Goal: Task Accomplishment & Management: Manage account settings

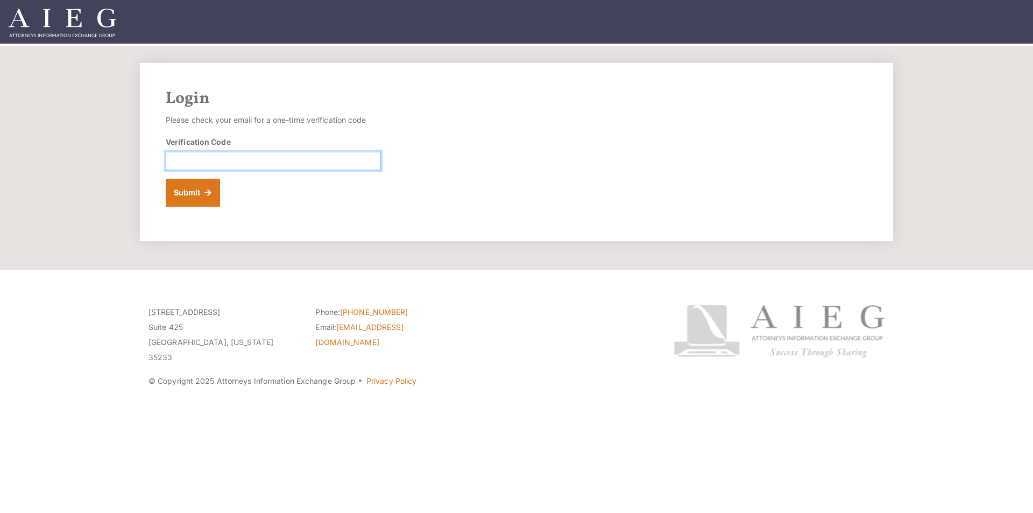
click at [189, 160] on input "Verification Code" at bounding box center [273, 161] width 215 height 18
click at [293, 164] on input "Verification Code" at bounding box center [273, 161] width 215 height 18
type input "658196"
click at [166, 179] on button "Submit" at bounding box center [193, 193] width 54 height 28
click at [325, 165] on input "Verification Code" at bounding box center [273, 161] width 215 height 18
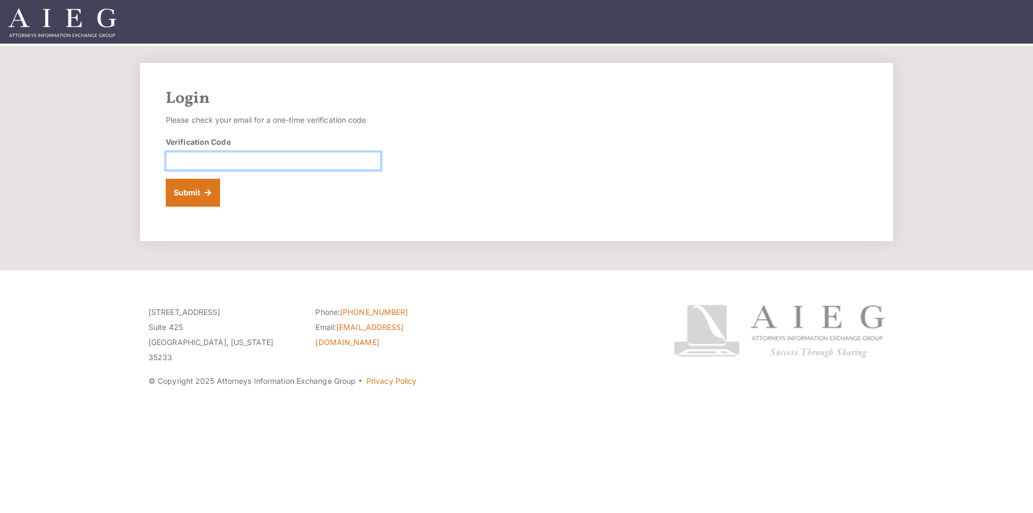
click at [239, 161] on input "Verification Code" at bounding box center [273, 161] width 215 height 18
type input "6"
click at [268, 160] on input "53" at bounding box center [273, 161] width 215 height 18
type input "536130"
click at [211, 200] on button "Submit" at bounding box center [193, 193] width 54 height 28
